Goal: Complete application form: Complete application form

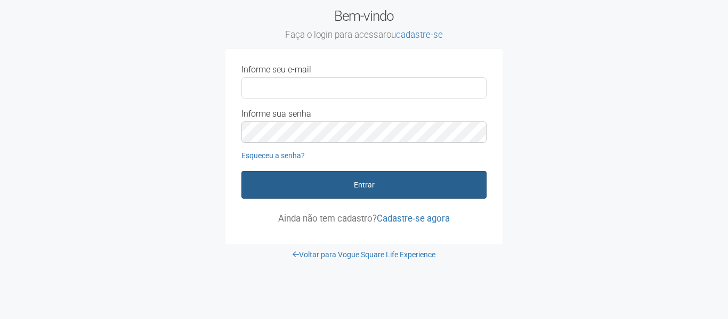
type input "**********"
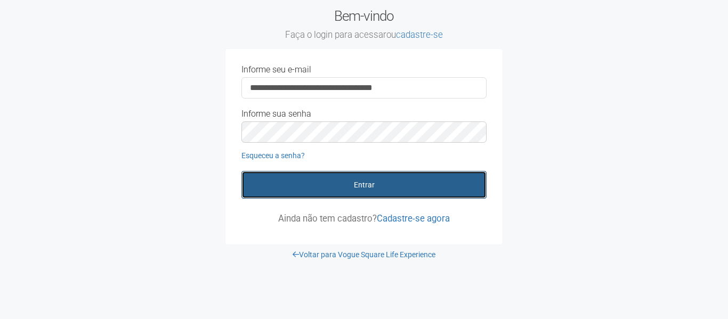
click at [456, 195] on button "Entrar" at bounding box center [364, 185] width 245 height 28
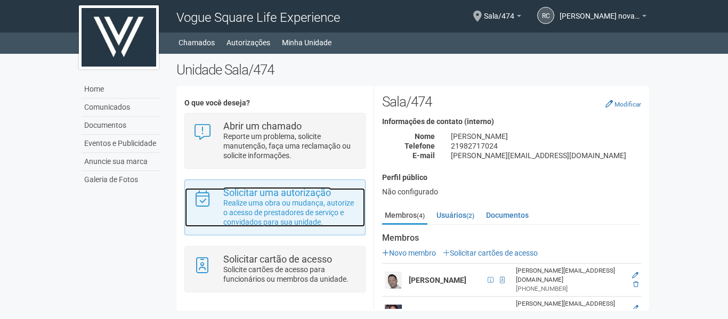
click at [221, 223] on div "Solicitar uma autorização Realize uma obra ou mudança, autorize o acesso de pre…" at bounding box center [290, 207] width 150 height 39
